Goal: Task Accomplishment & Management: Complete application form

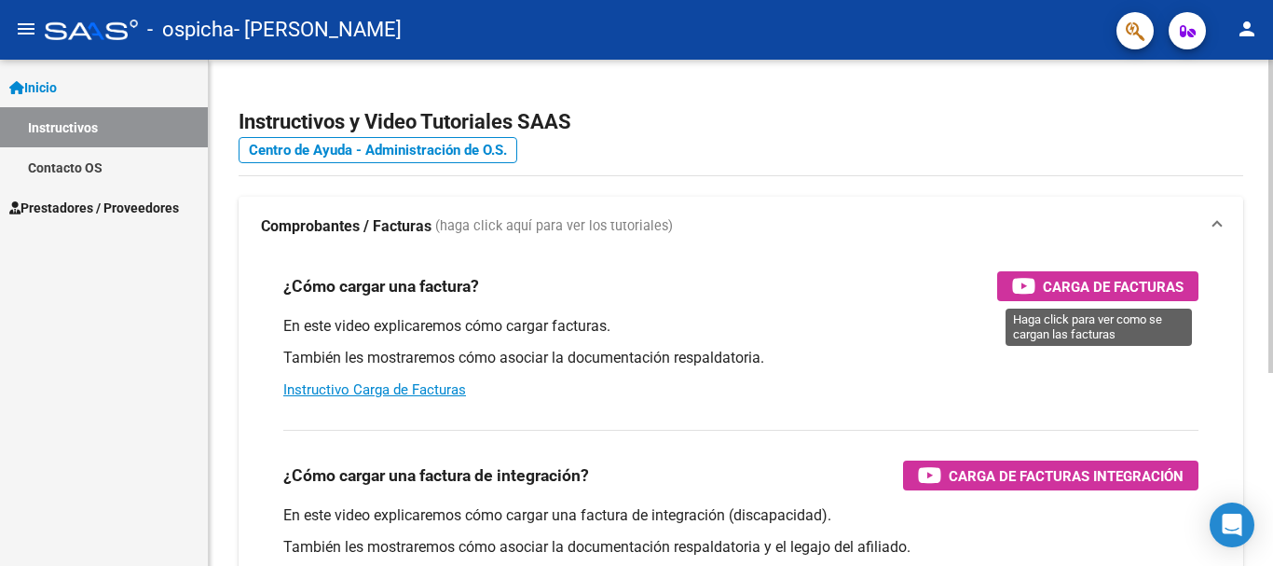
click at [1083, 292] on span "Carga de Facturas" at bounding box center [1113, 286] width 141 height 23
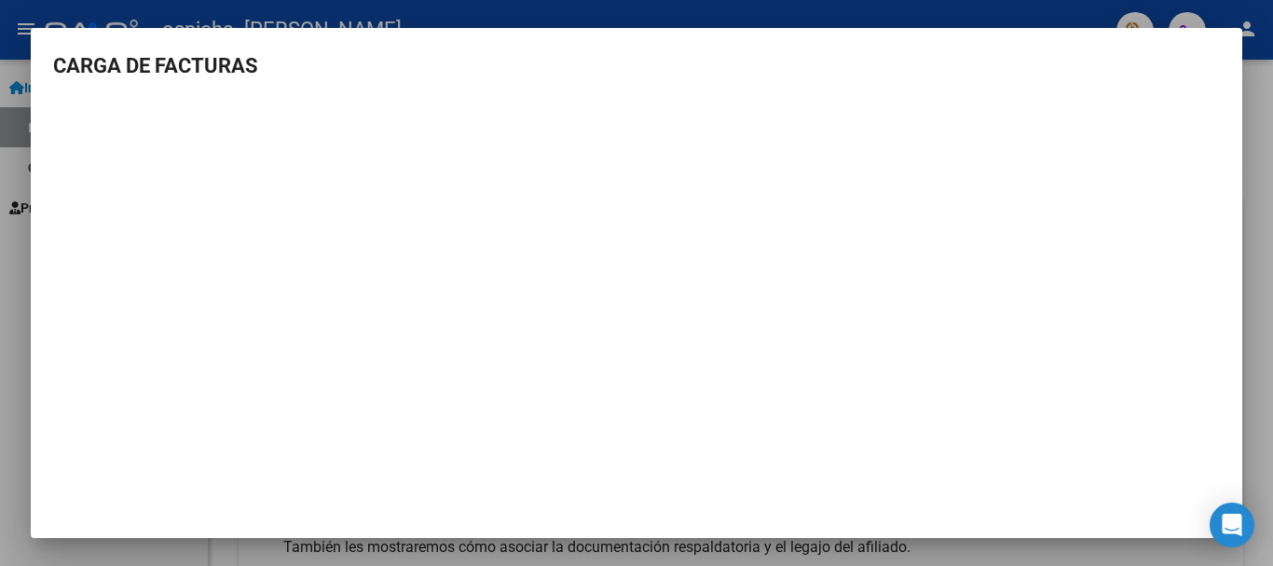
click at [1271, 228] on div at bounding box center [636, 283] width 1273 height 566
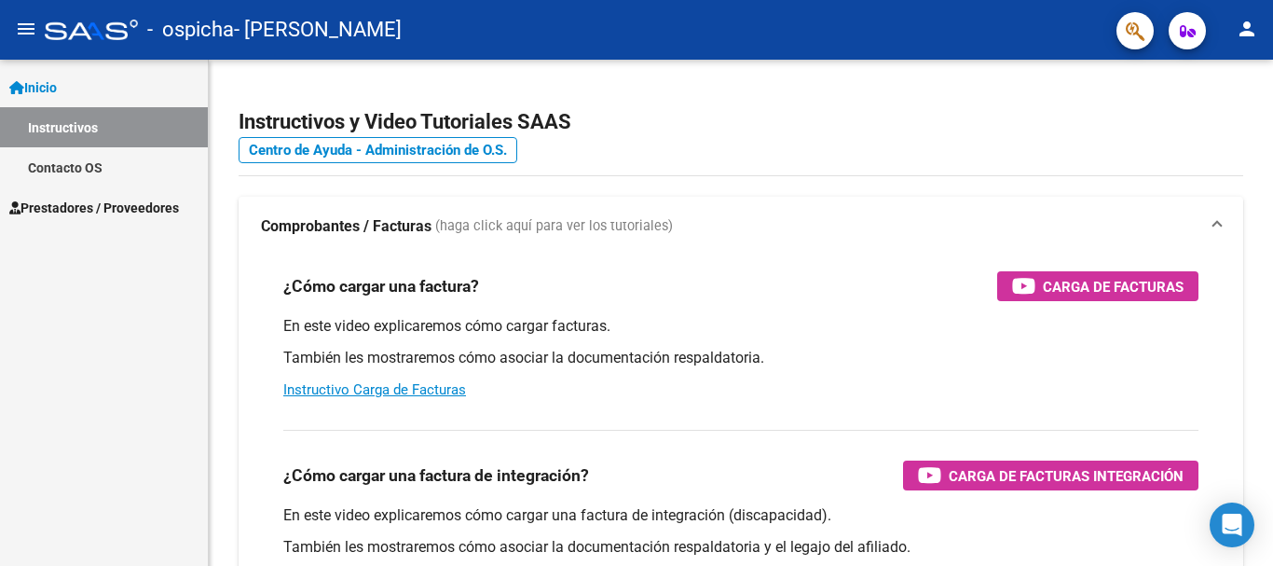
click at [65, 206] on span "Prestadores / Proveedores" at bounding box center [94, 208] width 170 height 21
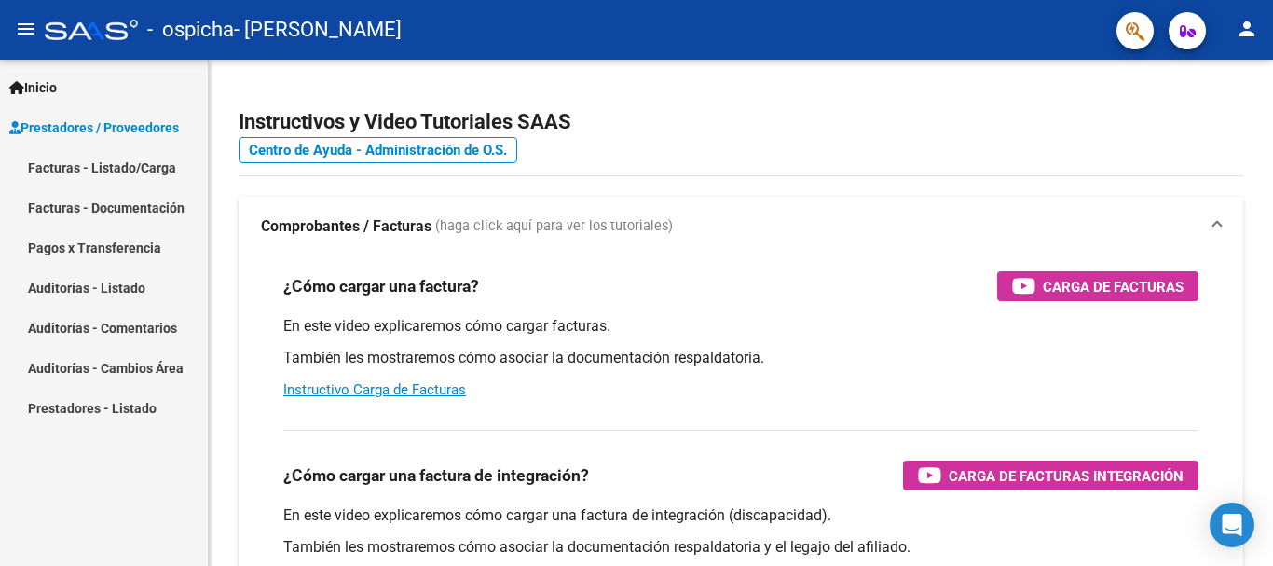
click at [69, 174] on link "Facturas - Listado/Carga" at bounding box center [104, 167] width 208 height 40
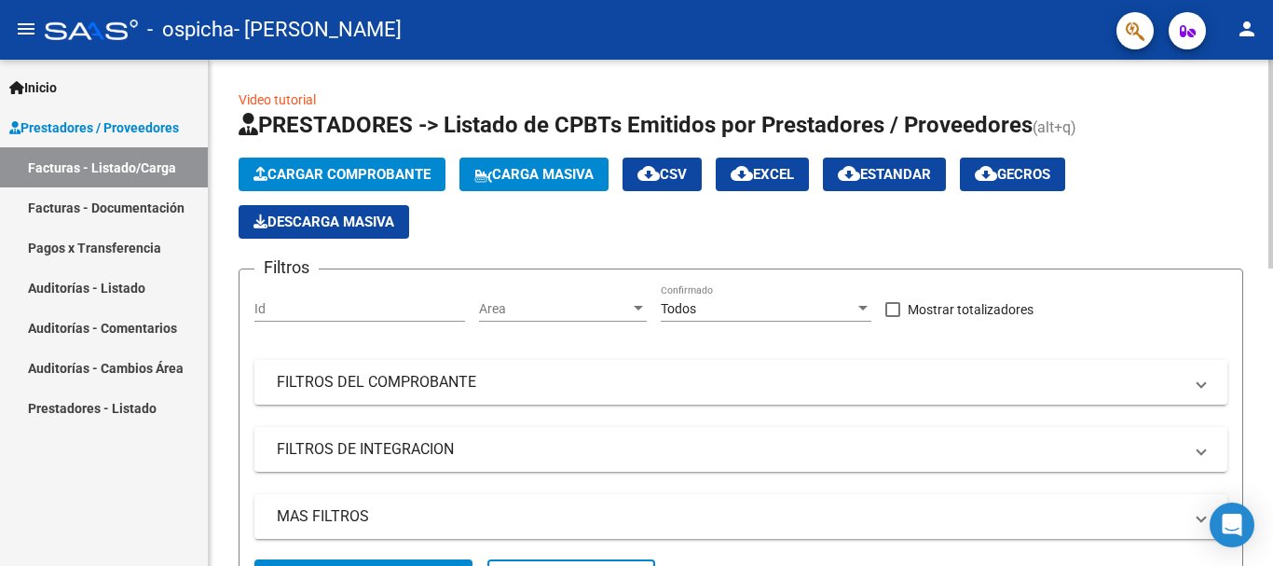
click at [407, 165] on button "Cargar Comprobante" at bounding box center [342, 175] width 207 height 34
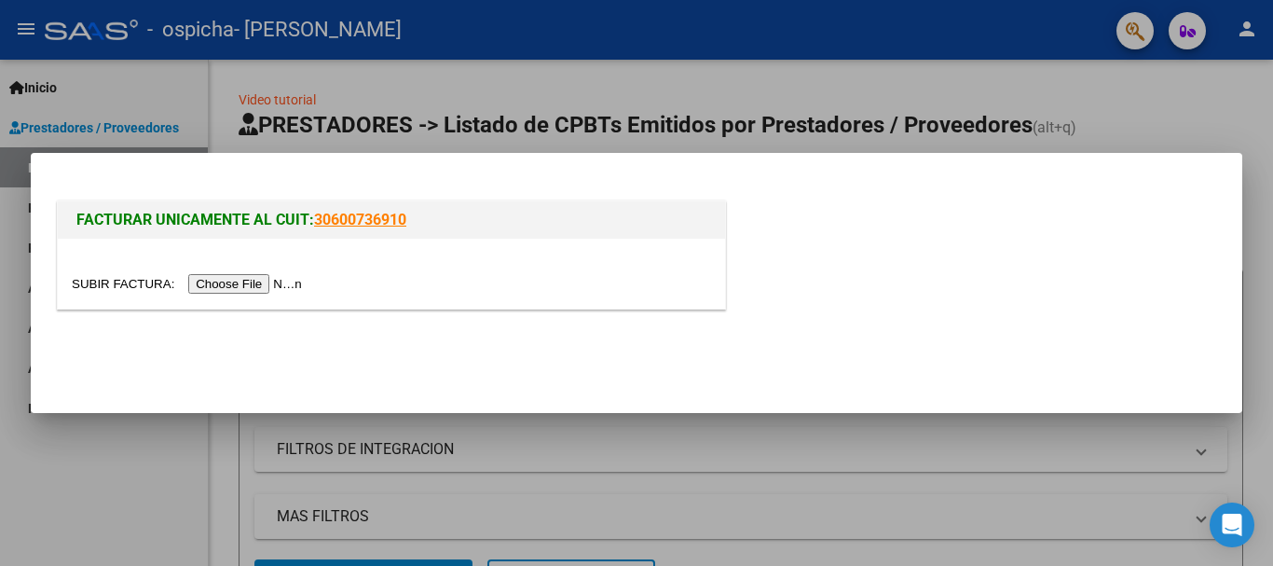
click at [242, 284] on input "file" at bounding box center [190, 284] width 236 height 20
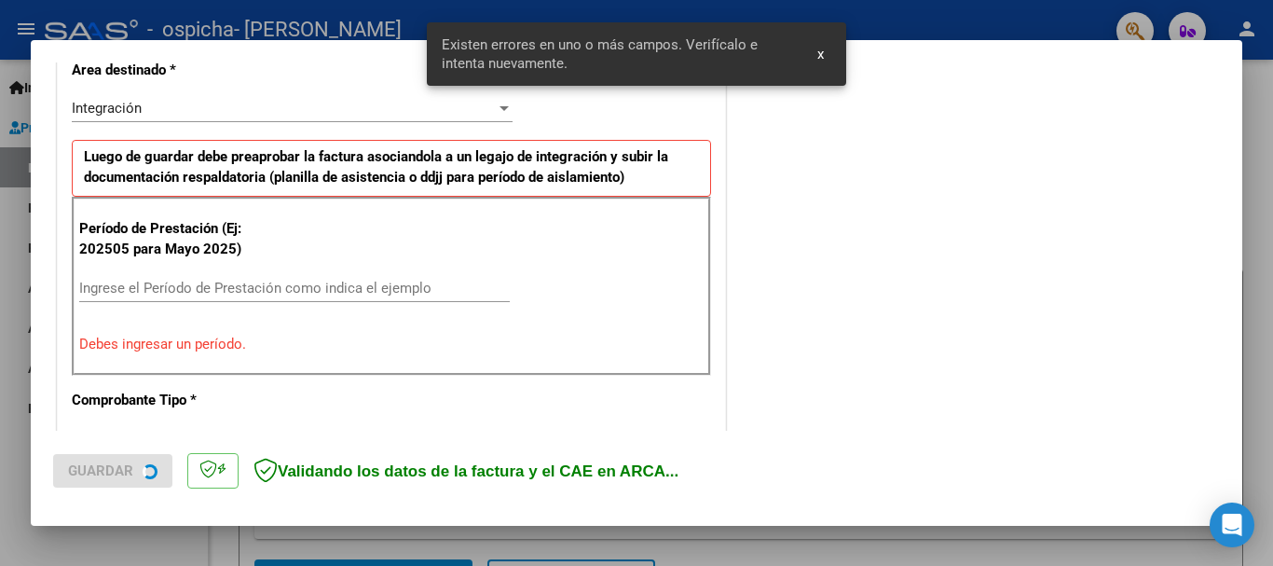
scroll to position [465, 0]
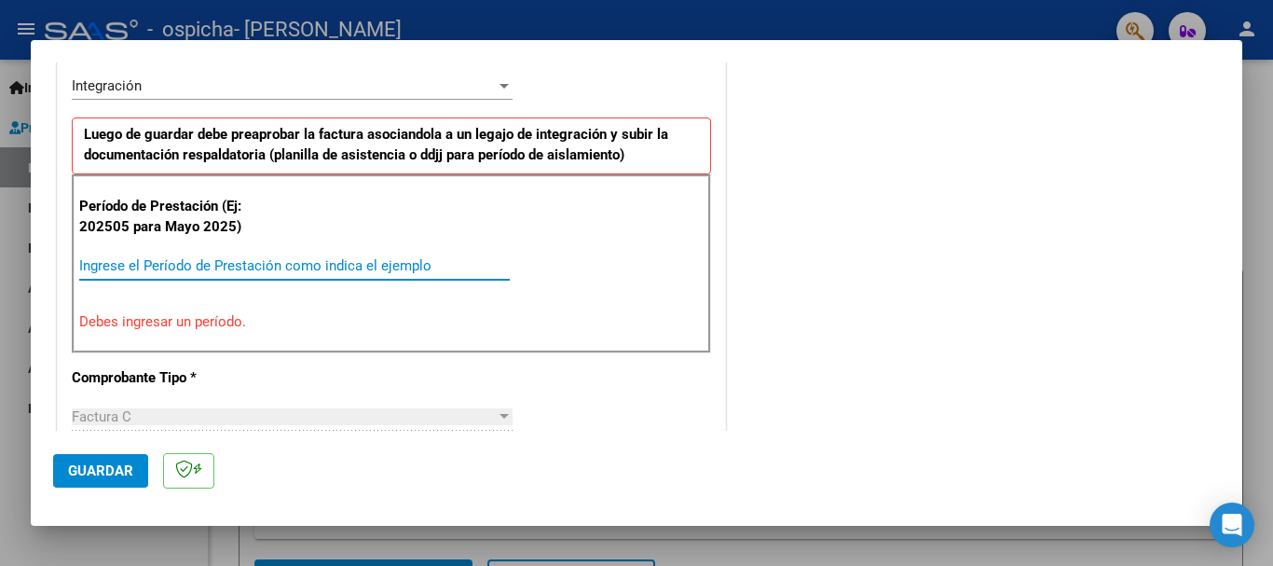
click at [132, 263] on input "Ingrese el Período de Prestación como indica el ejemplo" at bounding box center [294, 265] width 431 height 17
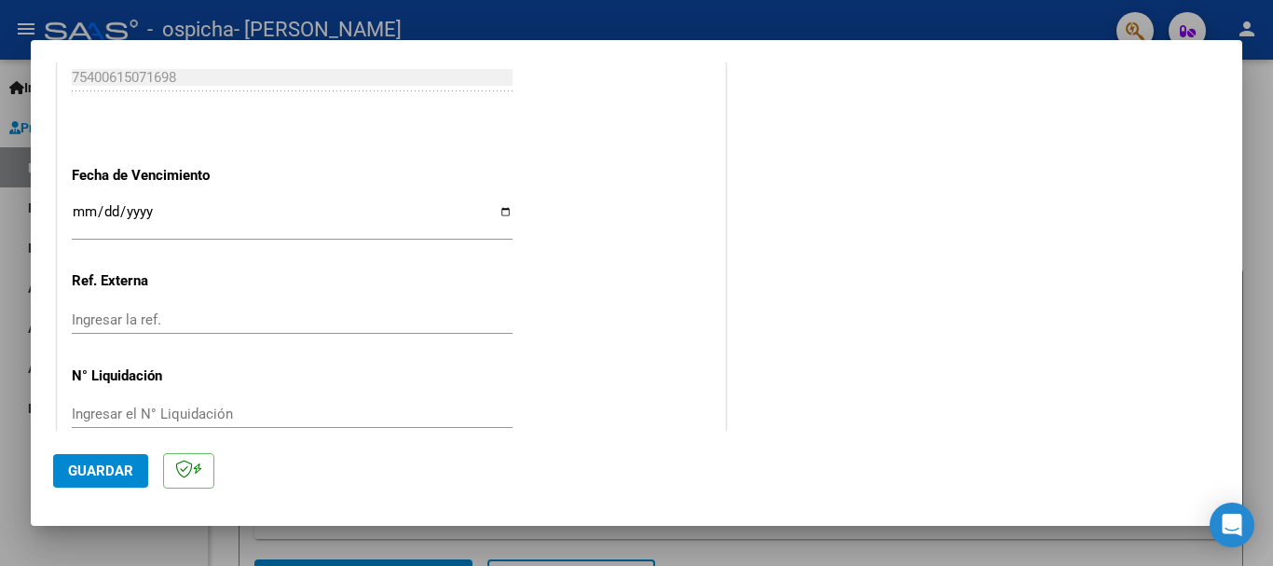
scroll to position [1272, 0]
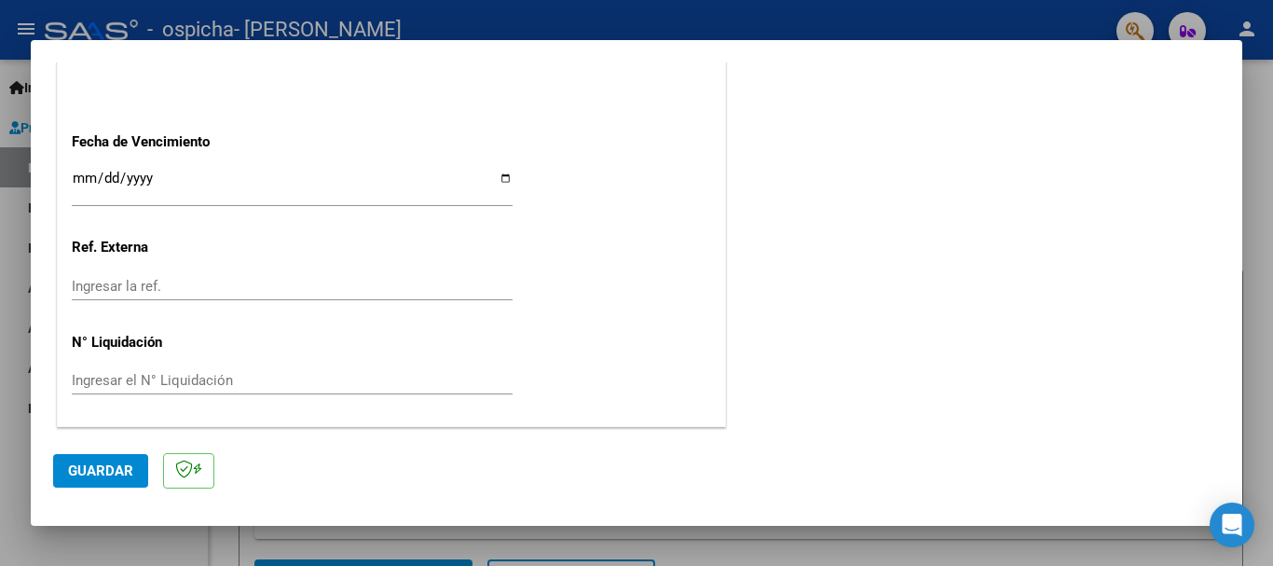
type input "202509"
click at [502, 172] on input "Ingresar la fecha" at bounding box center [292, 186] width 441 height 30
type input "[DATE]"
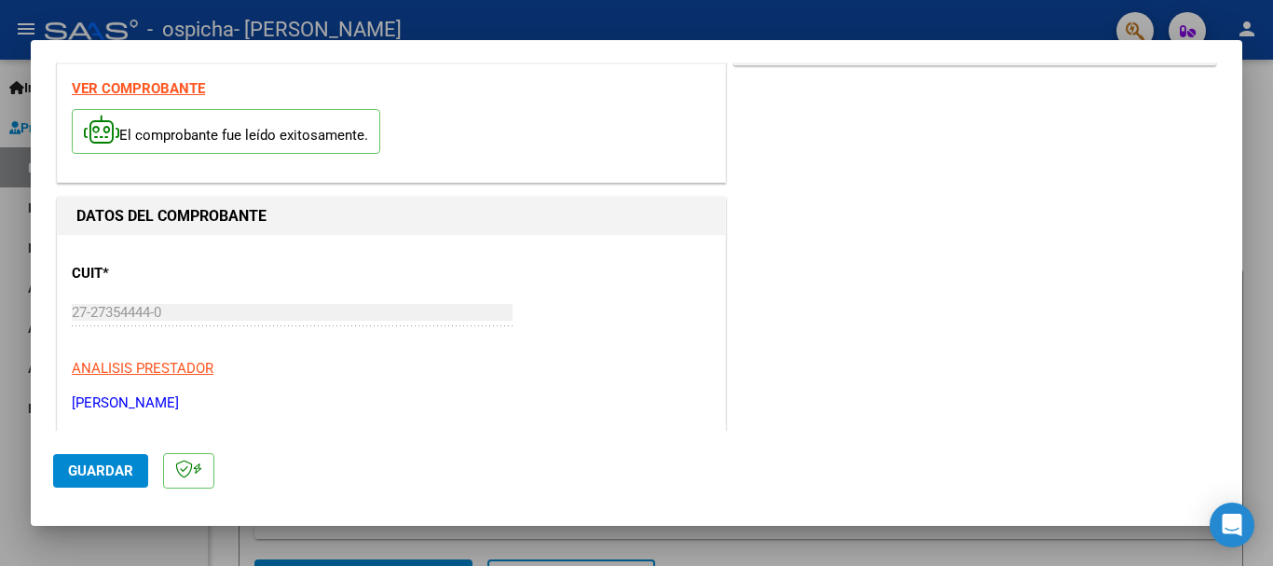
scroll to position [93, 0]
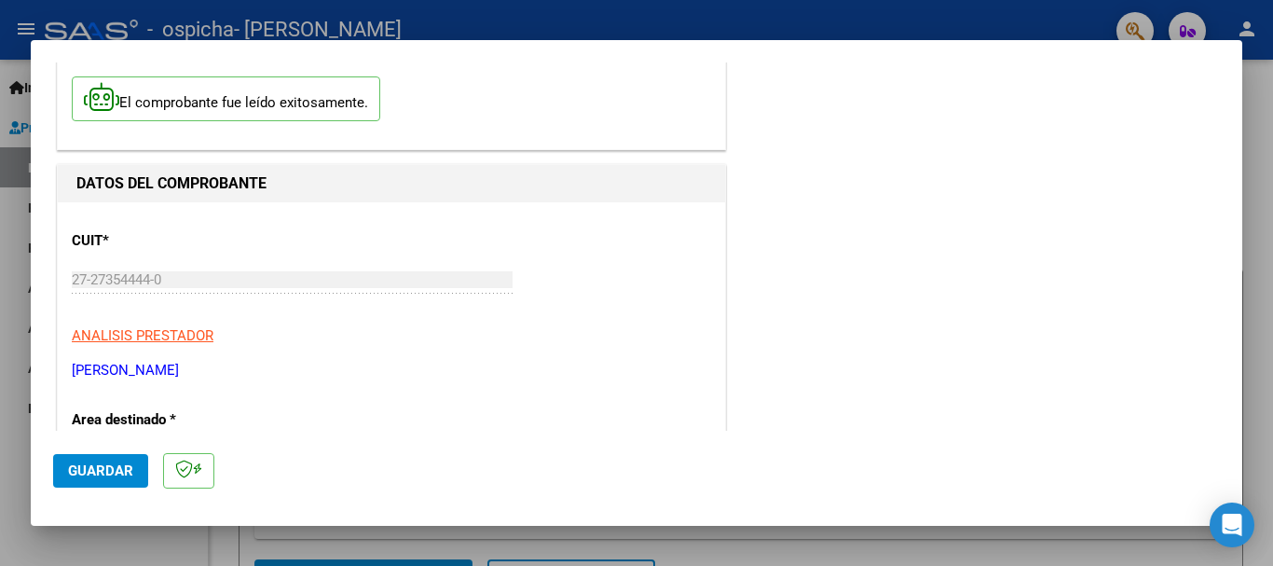
click at [84, 477] on span "Guardar" at bounding box center [100, 470] width 65 height 17
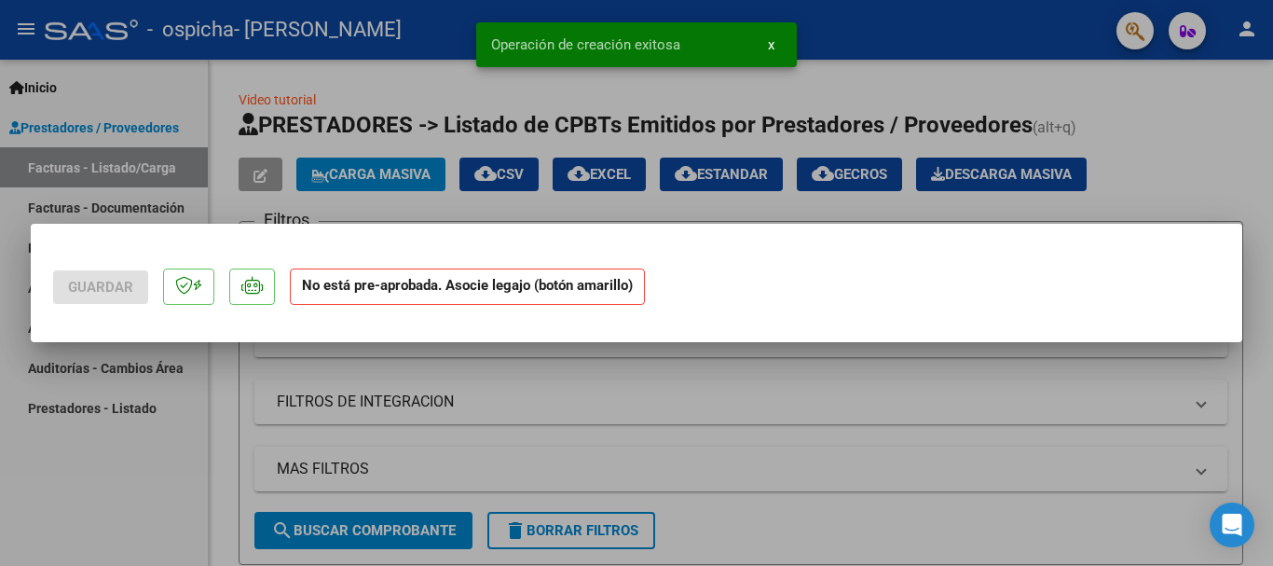
scroll to position [0, 0]
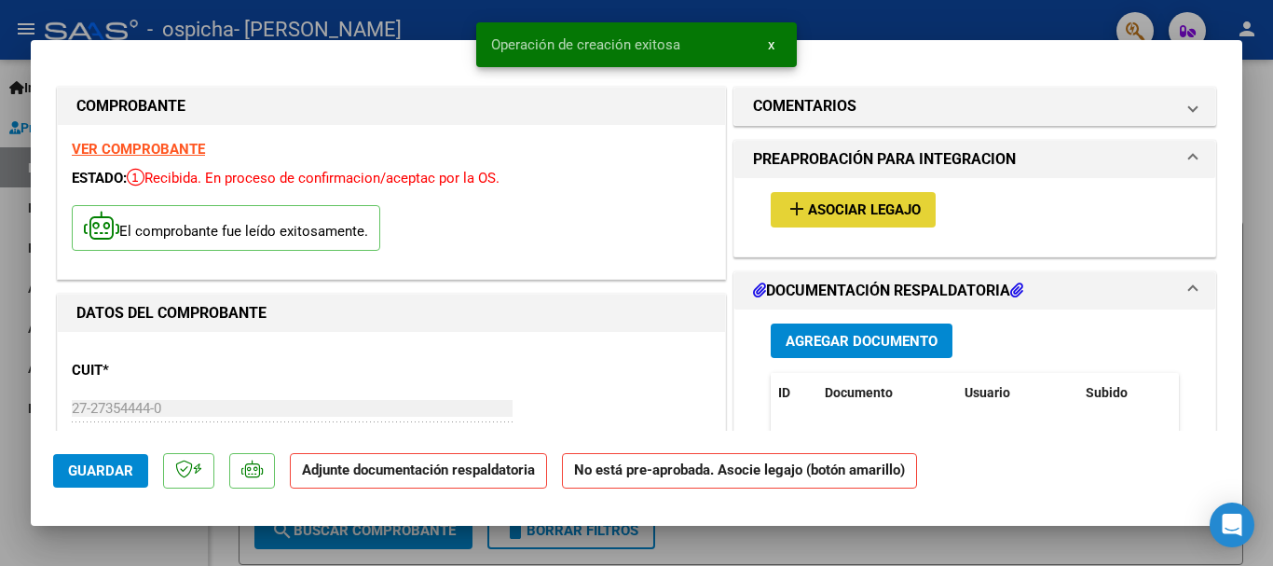
click at [882, 206] on span "Asociar Legajo" at bounding box center [864, 210] width 113 height 17
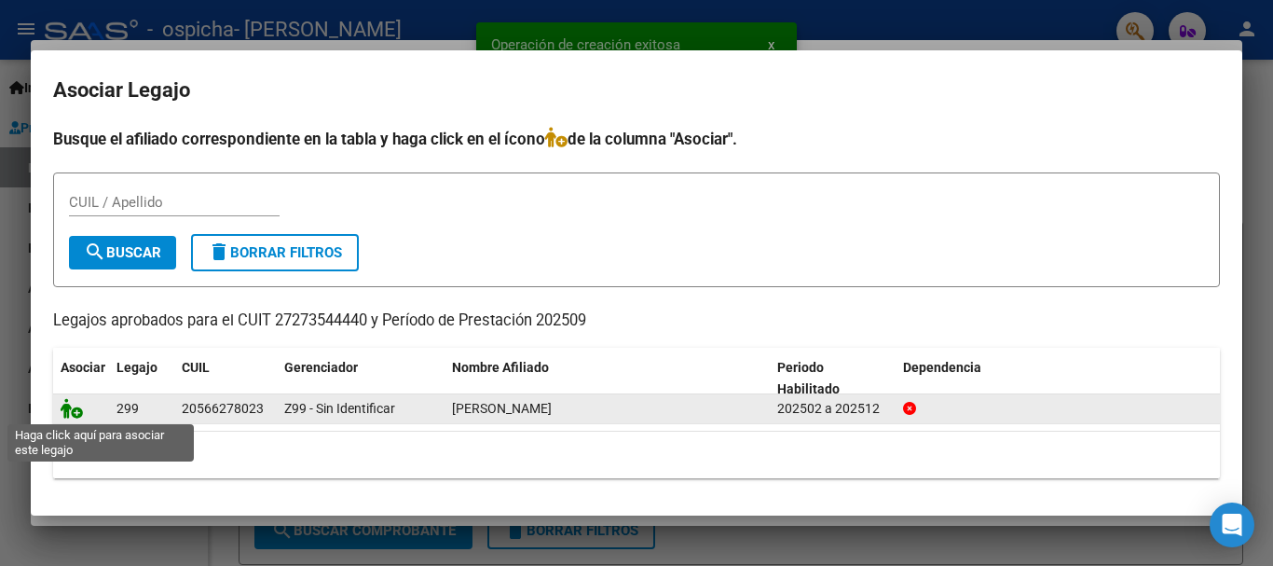
click at [68, 408] on icon at bounding box center [72, 408] width 22 height 21
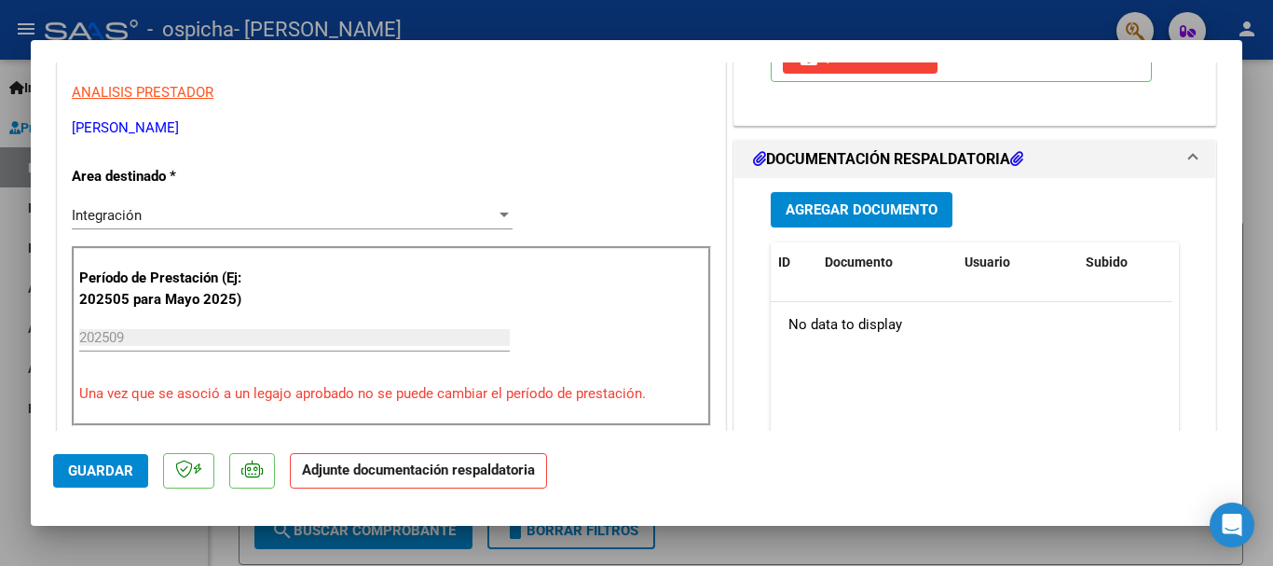
scroll to position [373, 0]
click at [860, 208] on span "Agregar Documento" at bounding box center [862, 209] width 152 height 17
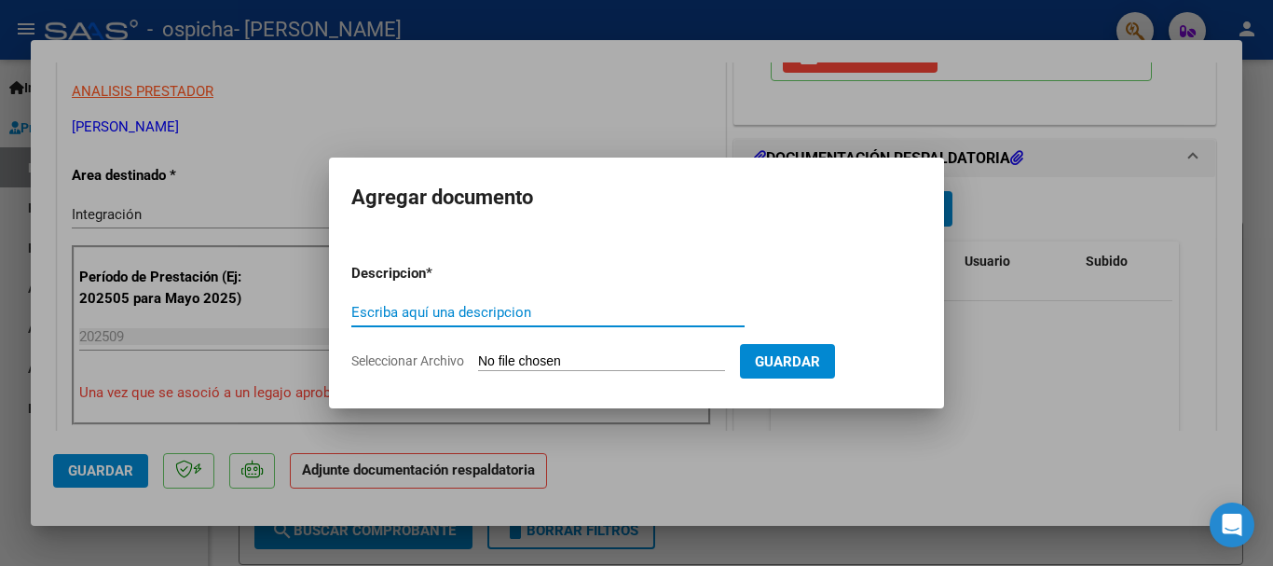
click at [439, 294] on form "Descripcion * Escriba aquí una descripcion Seleccionar Archivo Guardar" at bounding box center [636, 317] width 571 height 136
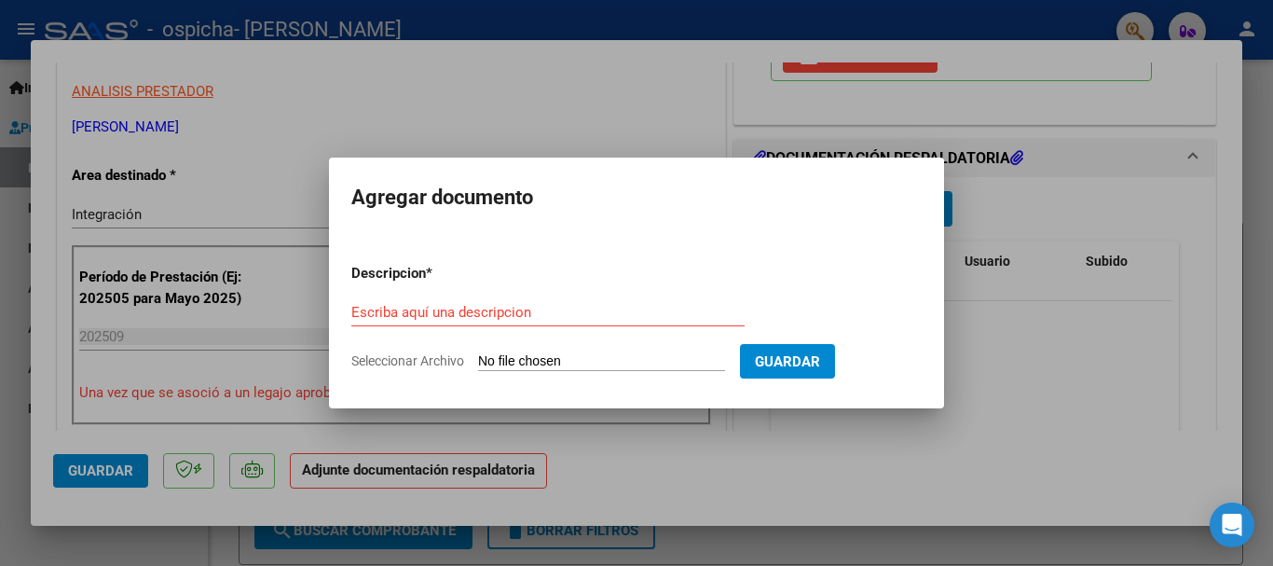
click at [433, 311] on input "Escriba aquí una descripcion" at bounding box center [547, 312] width 393 height 17
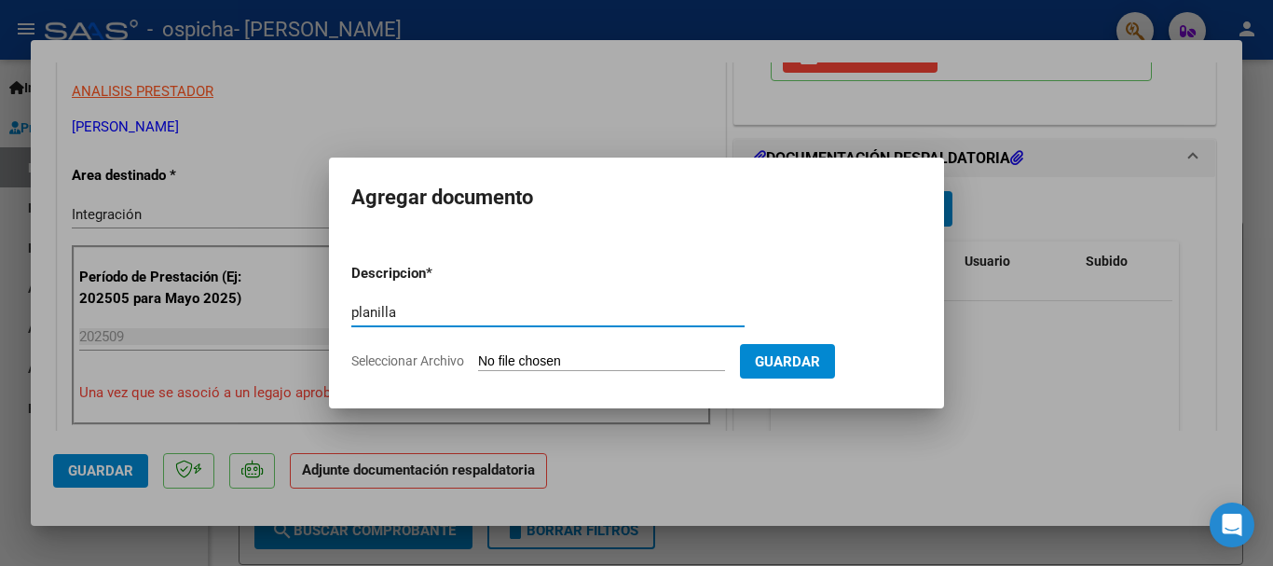
type input "planilla"
click at [528, 364] on input "Seleccionar Archivo" at bounding box center [601, 362] width 247 height 18
type input "C:\fakepath\planillaSeptiembreRenzoTonarelli (1).pdf"
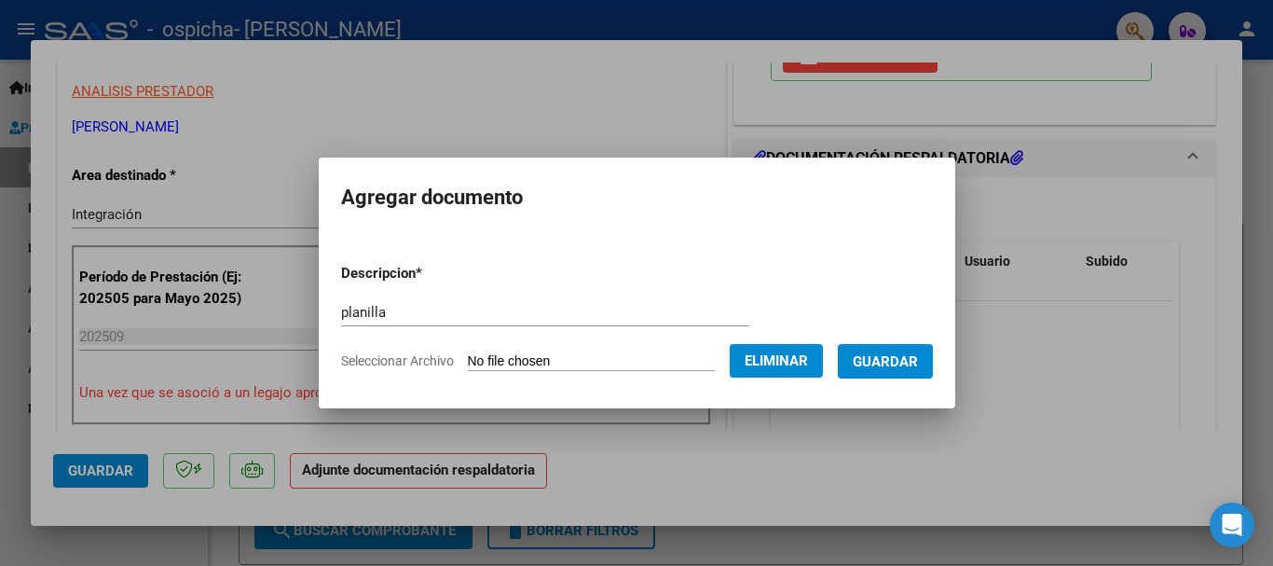
click at [905, 360] on span "Guardar" at bounding box center [885, 361] width 65 height 17
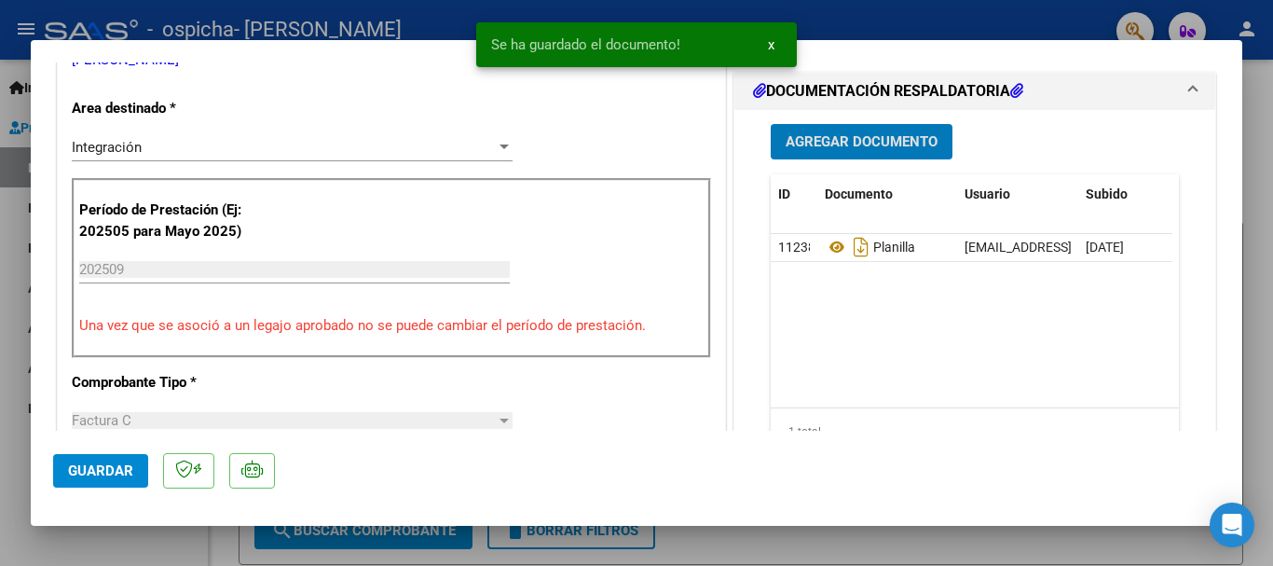
scroll to position [559, 0]
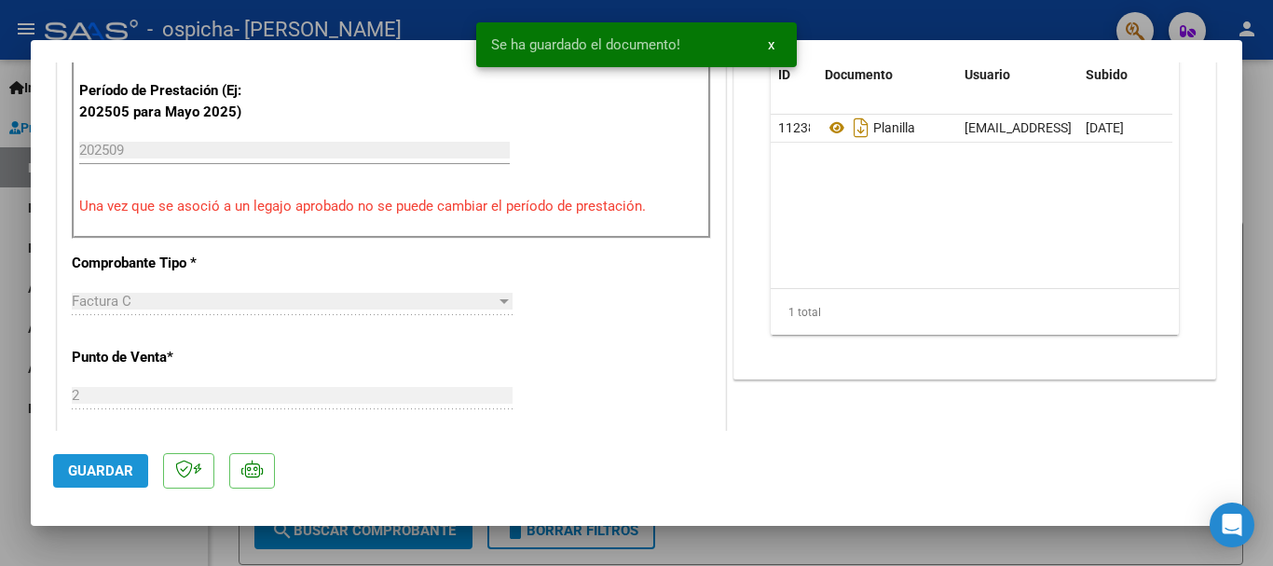
click at [92, 459] on button "Guardar" at bounding box center [100, 471] width 95 height 34
